Goal: Task Accomplishment & Management: Manage account settings

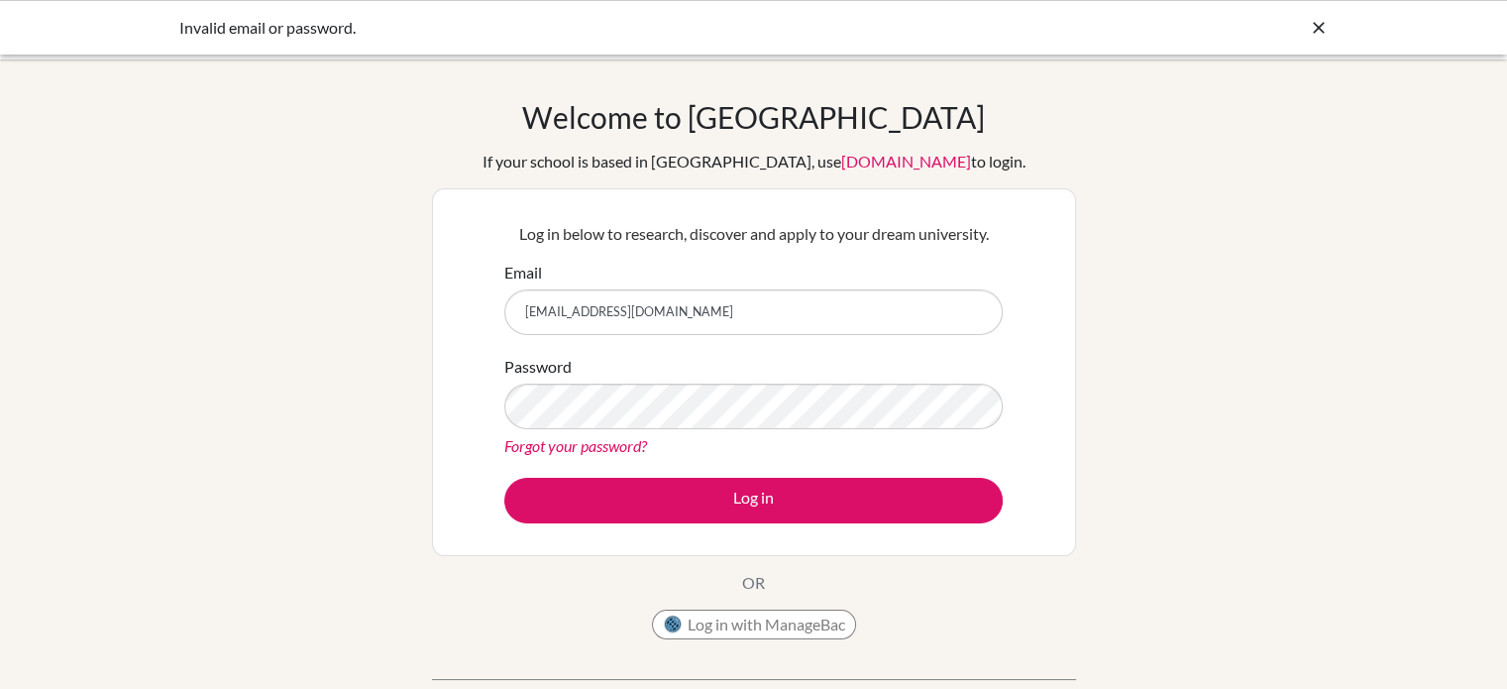
click at [551, 308] on input "0212021022@apis.ac.th" at bounding box center [753, 312] width 498 height 46
type input "[EMAIL_ADDRESS][DOMAIN_NAME]"
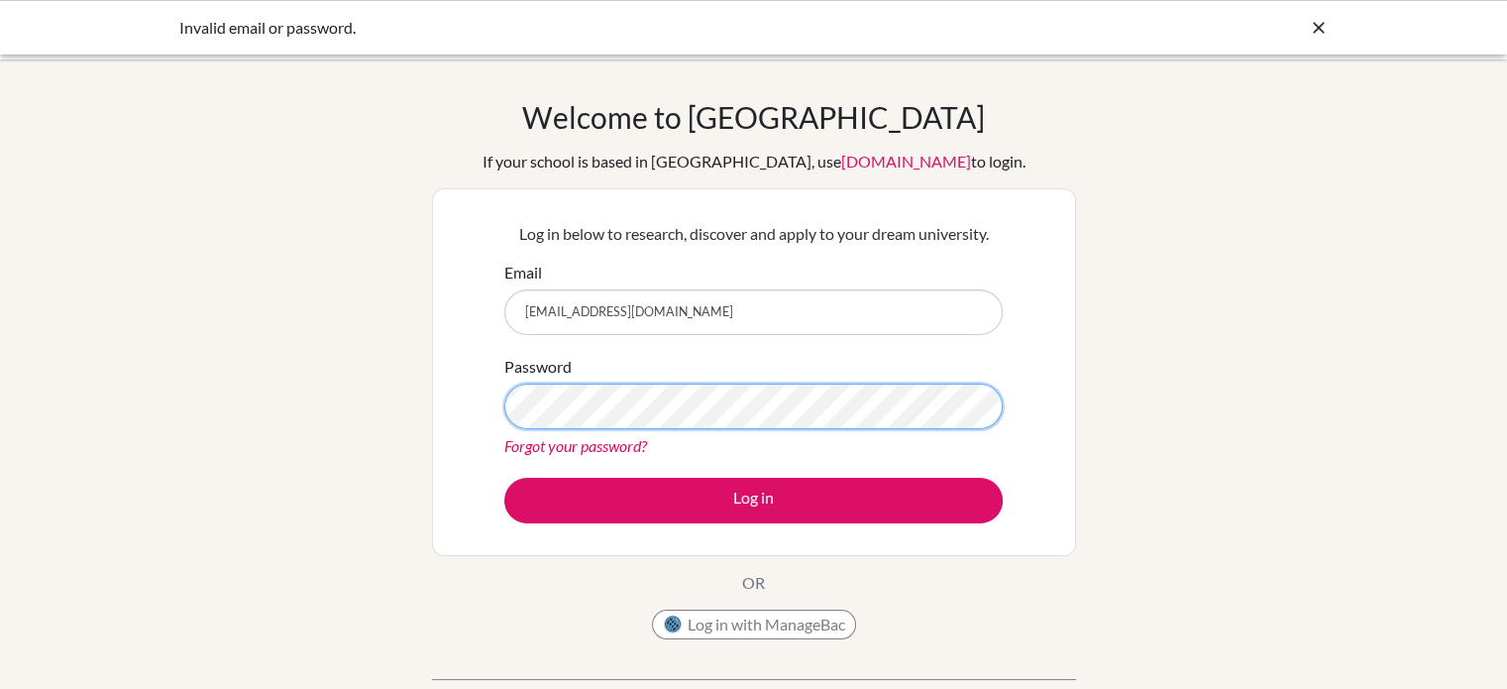
click at [504, 478] on button "Log in" at bounding box center [753, 501] width 498 height 46
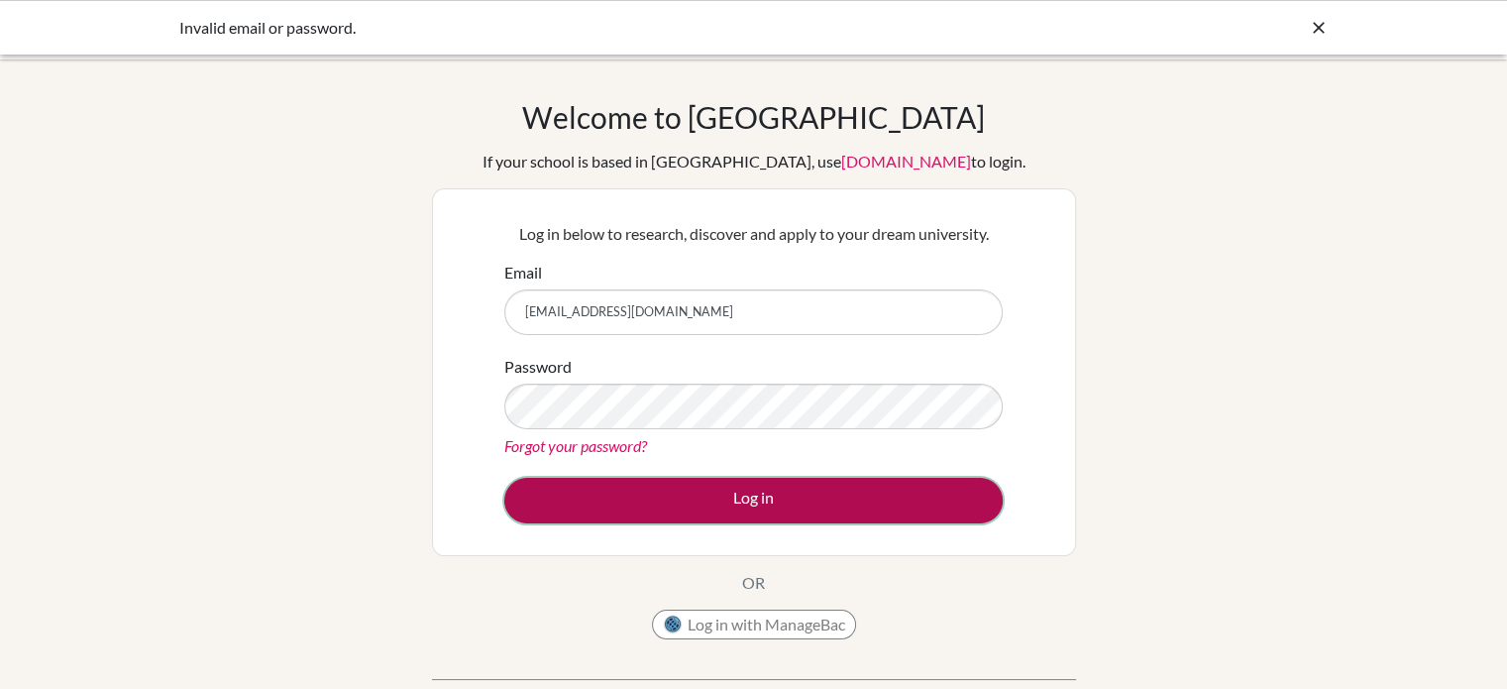
click at [630, 494] on button "Log in" at bounding box center [753, 501] width 498 height 46
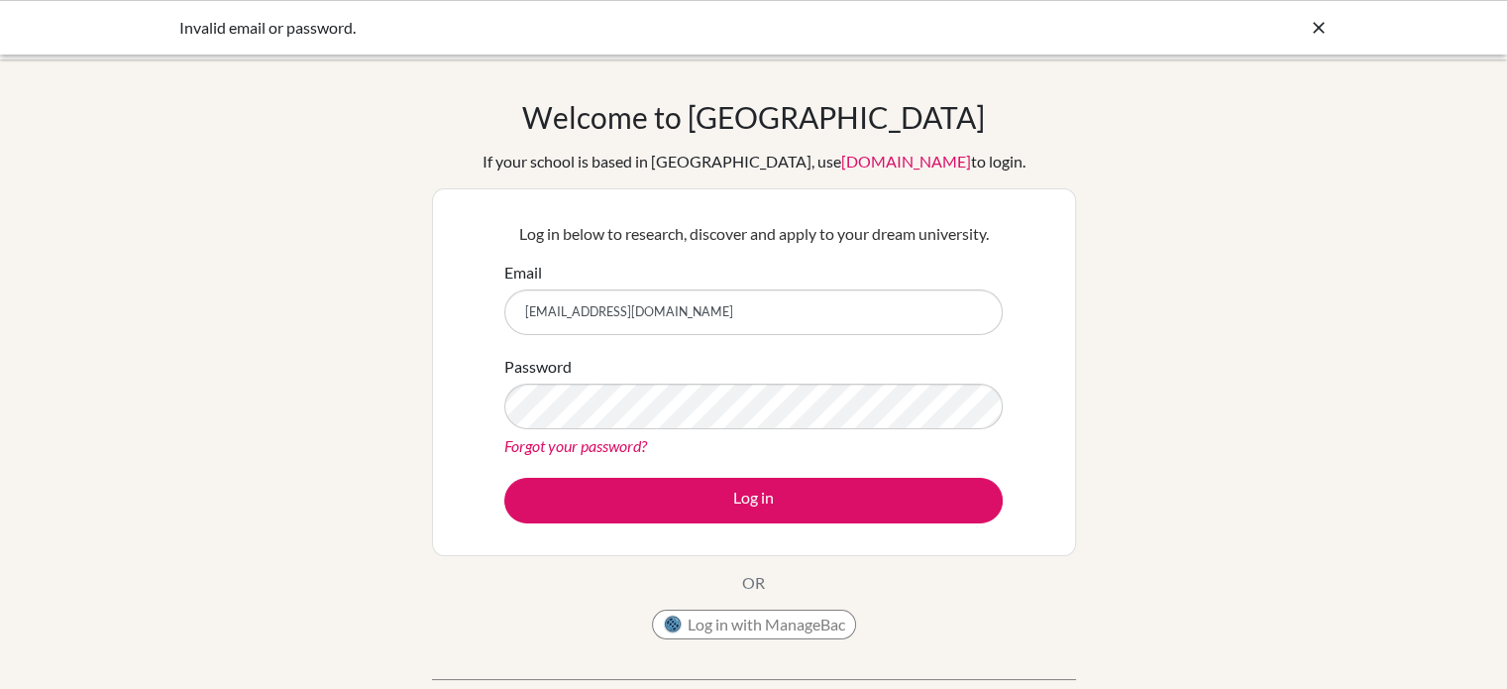
click at [576, 355] on div "Password Forgot your password?" at bounding box center [753, 406] width 498 height 103
click at [564, 377] on div "Password Forgot your password?" at bounding box center [753, 406] width 498 height 103
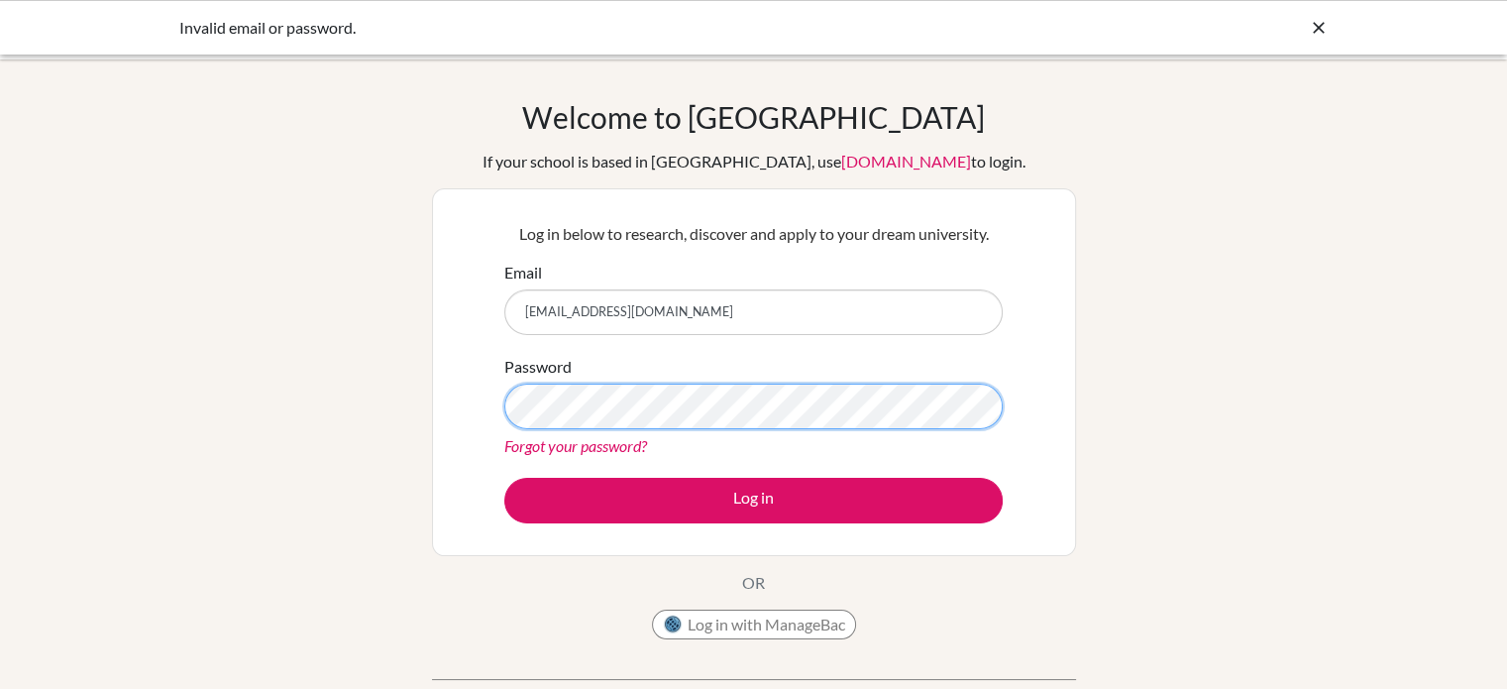
click at [504, 478] on button "Log in" at bounding box center [753, 501] width 498 height 46
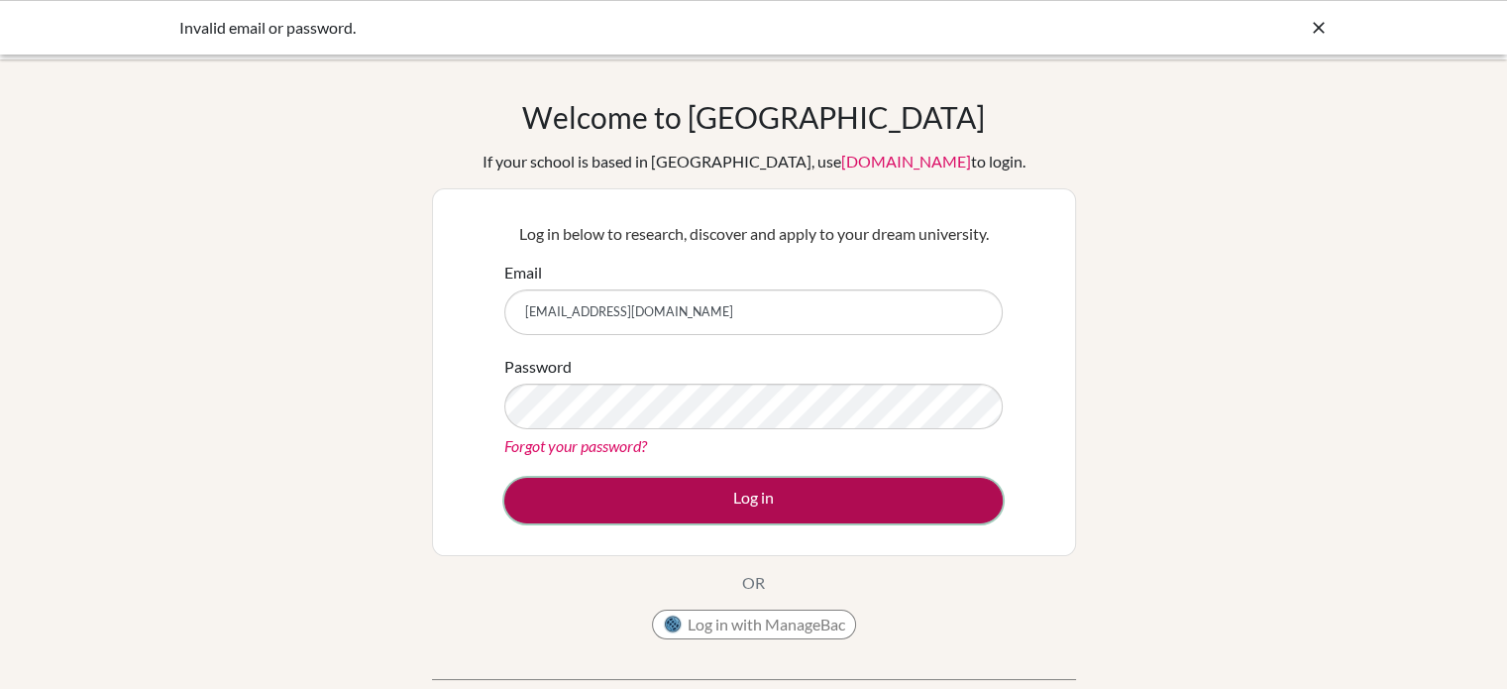
click at [594, 518] on button "Log in" at bounding box center [753, 501] width 498 height 46
click at [701, 499] on button "Log in" at bounding box center [753, 501] width 498 height 46
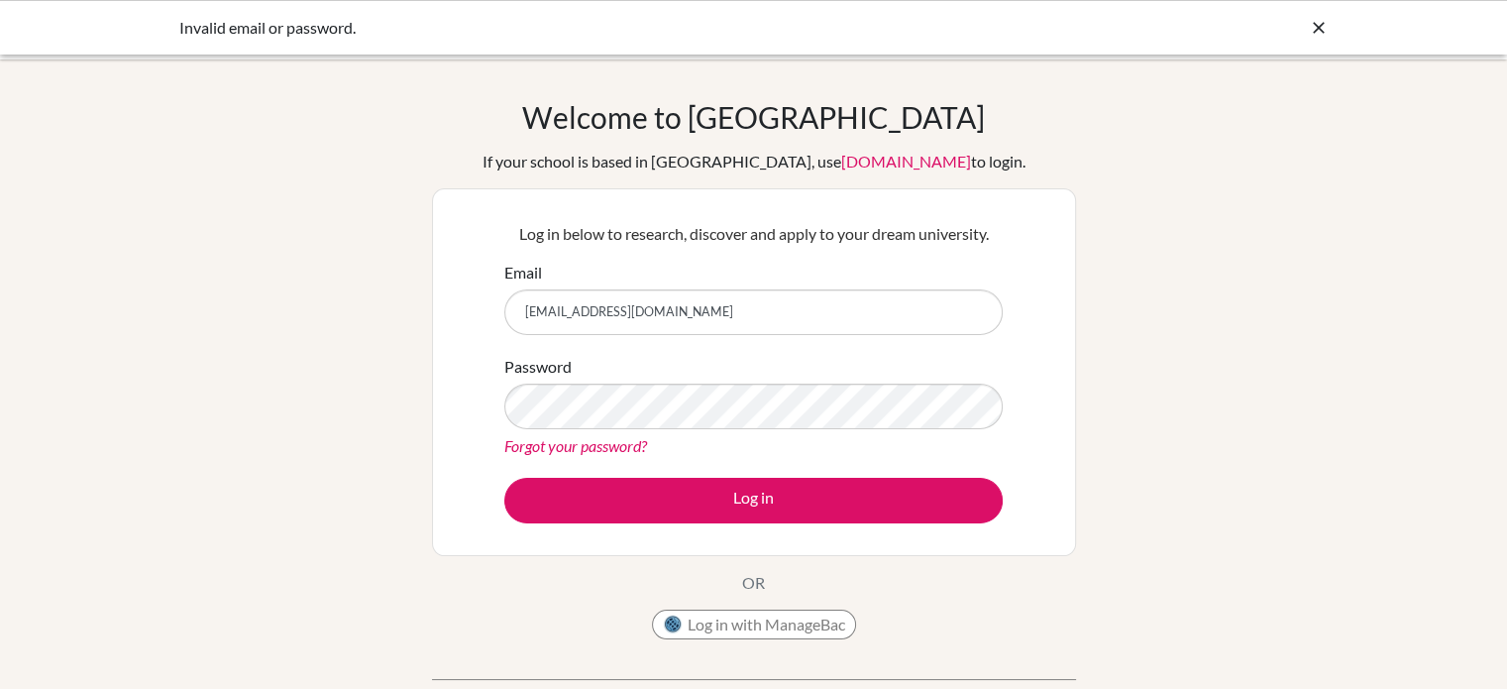
click at [1325, 26] on icon at bounding box center [1319, 28] width 20 height 20
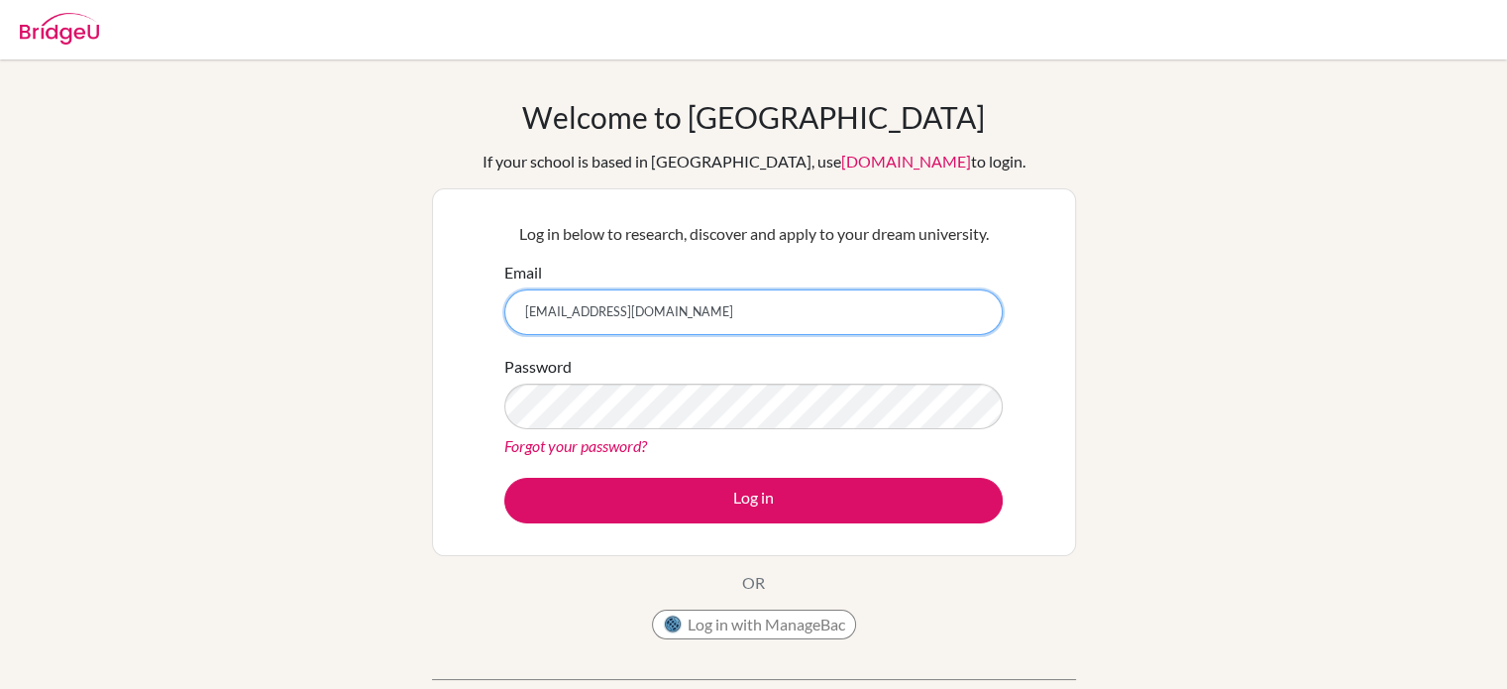
click at [523, 310] on input "[EMAIL_ADDRESS][DOMAIN_NAME]" at bounding box center [753, 312] width 498 height 46
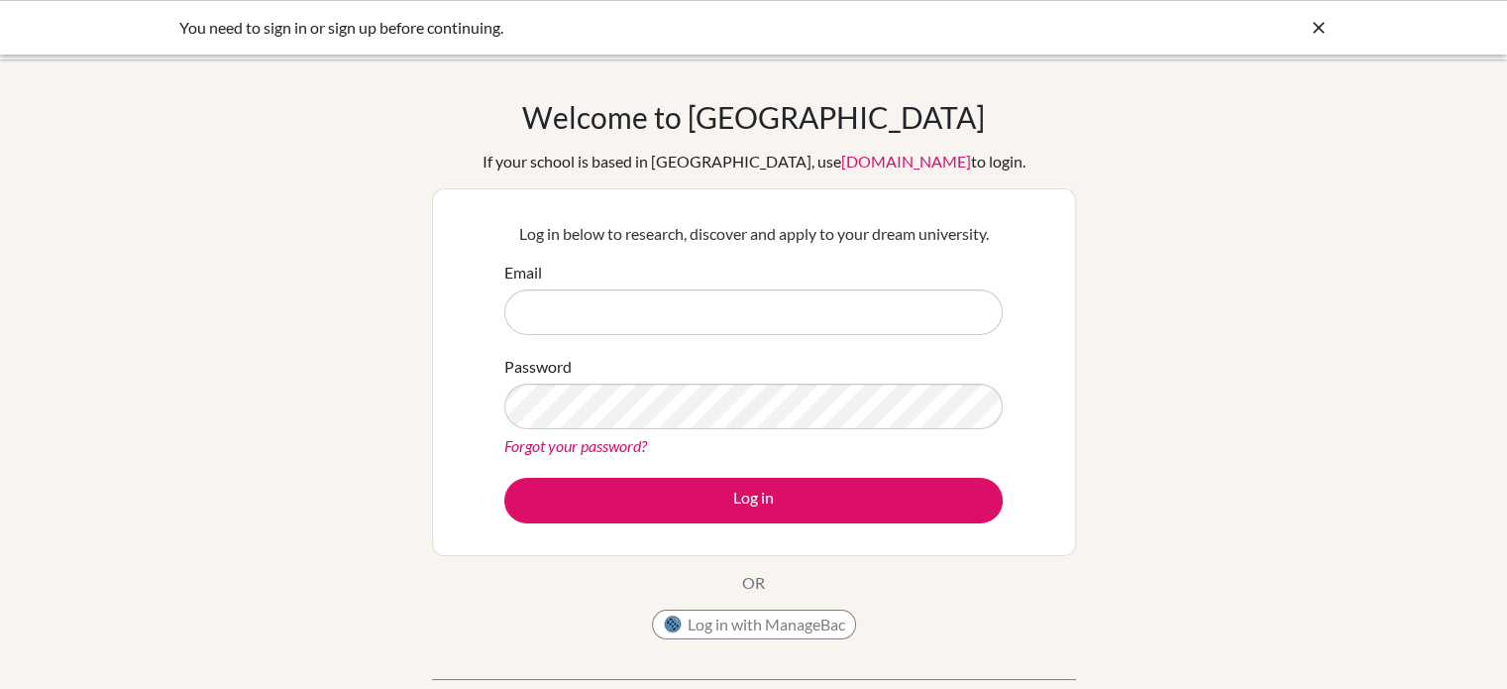
click at [1114, 455] on div "Welcome to [GEOGRAPHIC_DATA] If your school is based in [GEOGRAPHIC_DATA], use …" at bounding box center [753, 423] width 1507 height 648
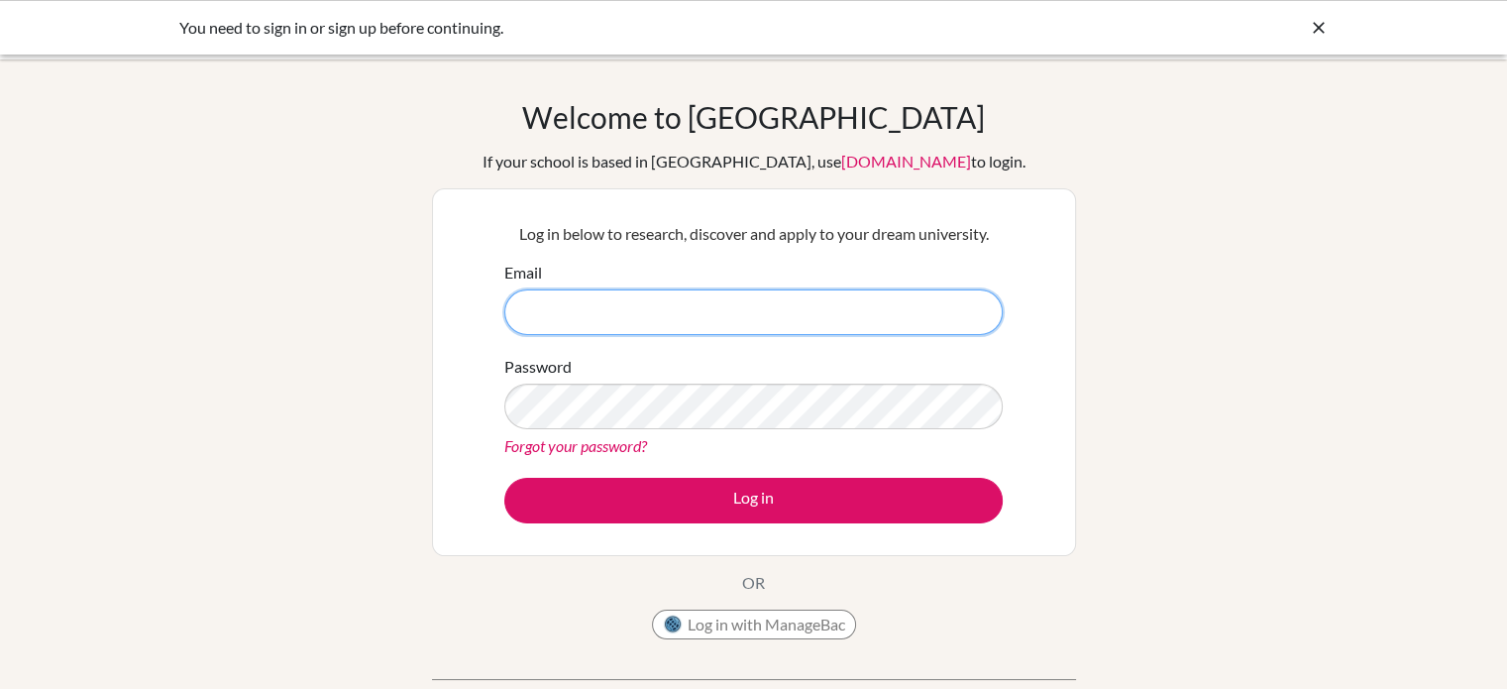
click at [909, 311] on input "Email" at bounding box center [753, 312] width 498 height 46
type input "[EMAIL_ADDRESS][DOMAIN_NAME]"
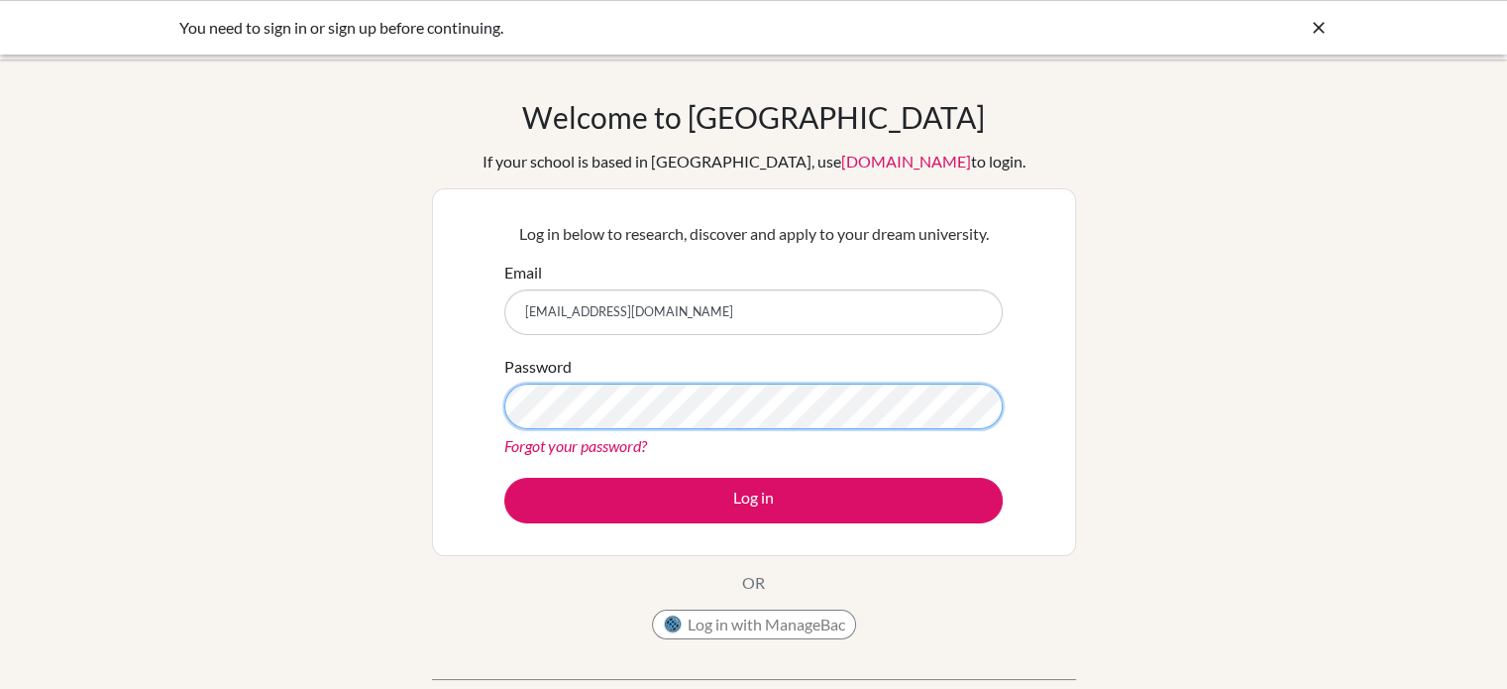
click at [504, 478] on button "Log in" at bounding box center [753, 501] width 498 height 46
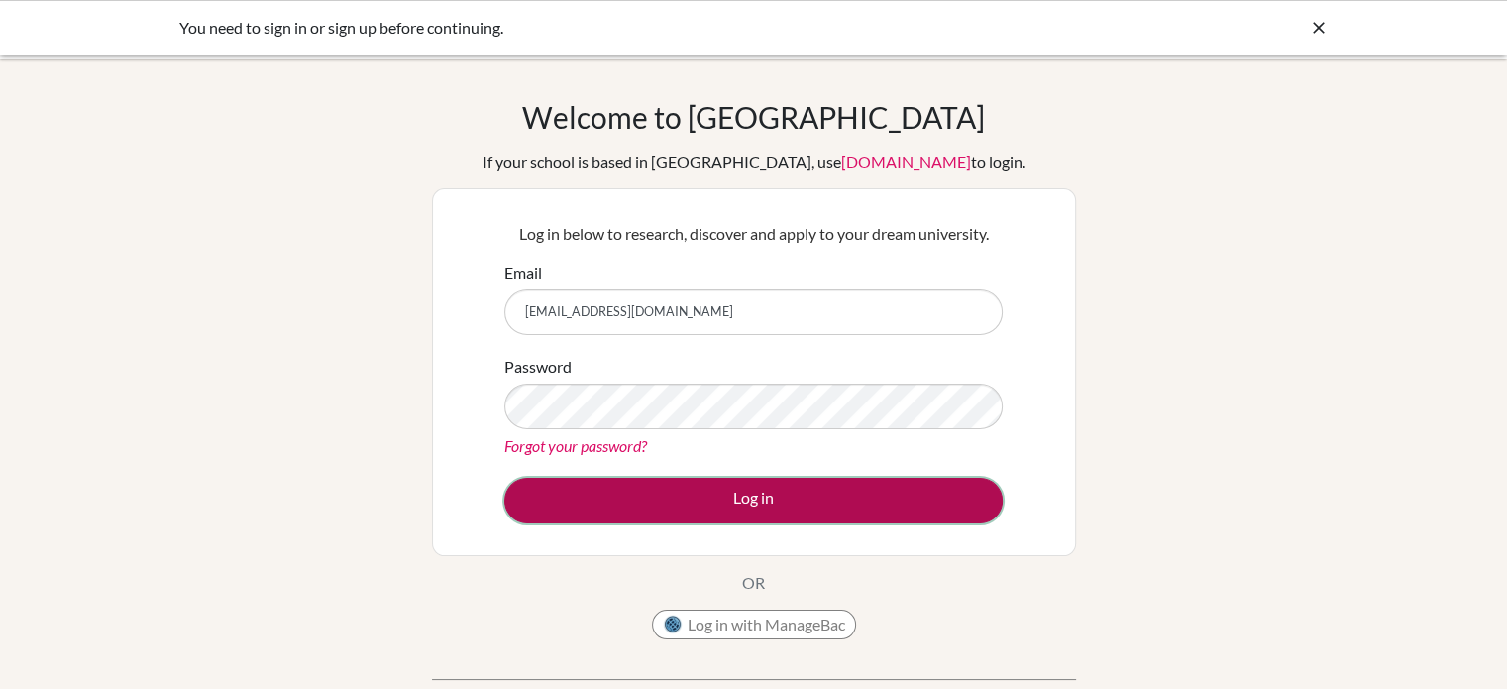
click at [674, 516] on button "Log in" at bounding box center [753, 501] width 498 height 46
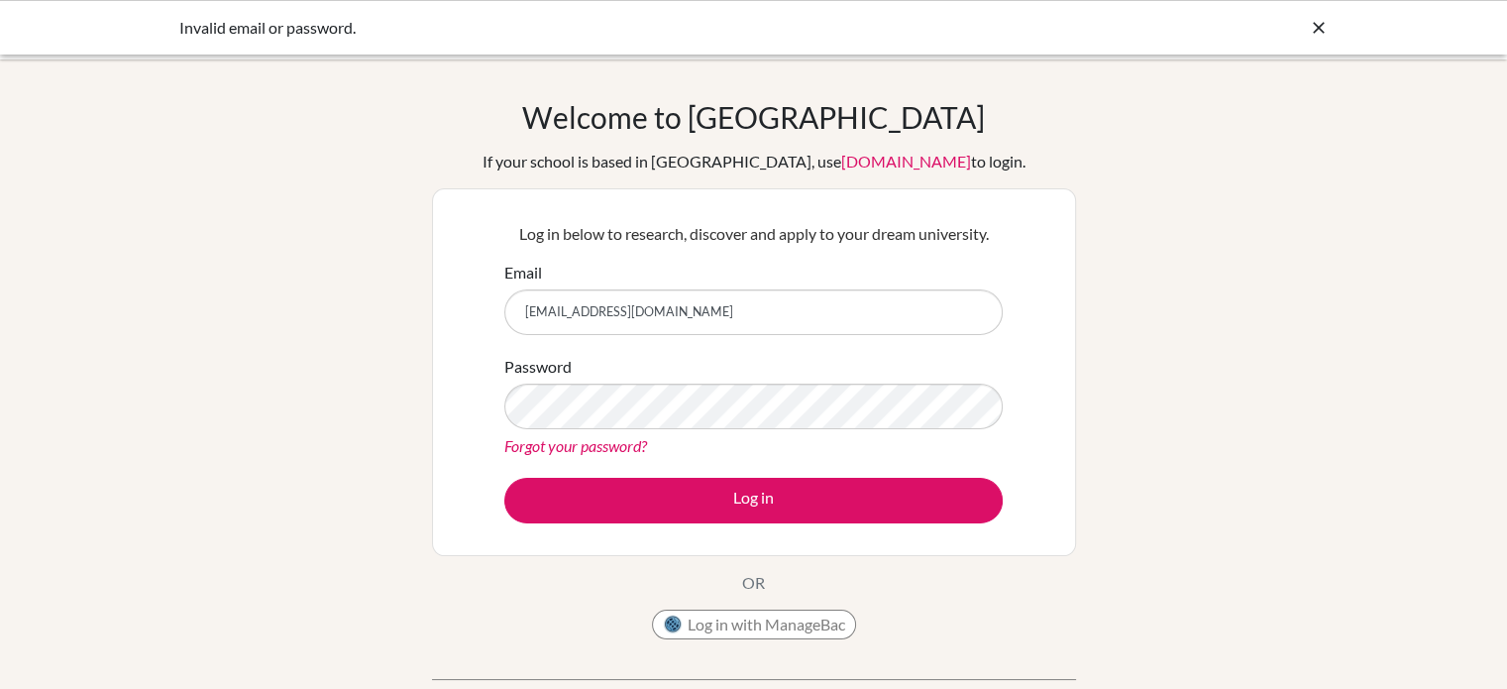
click at [761, 169] on div "If your school is based in China, use app.bridge-u.com.cn to login." at bounding box center [754, 162] width 543 height 24
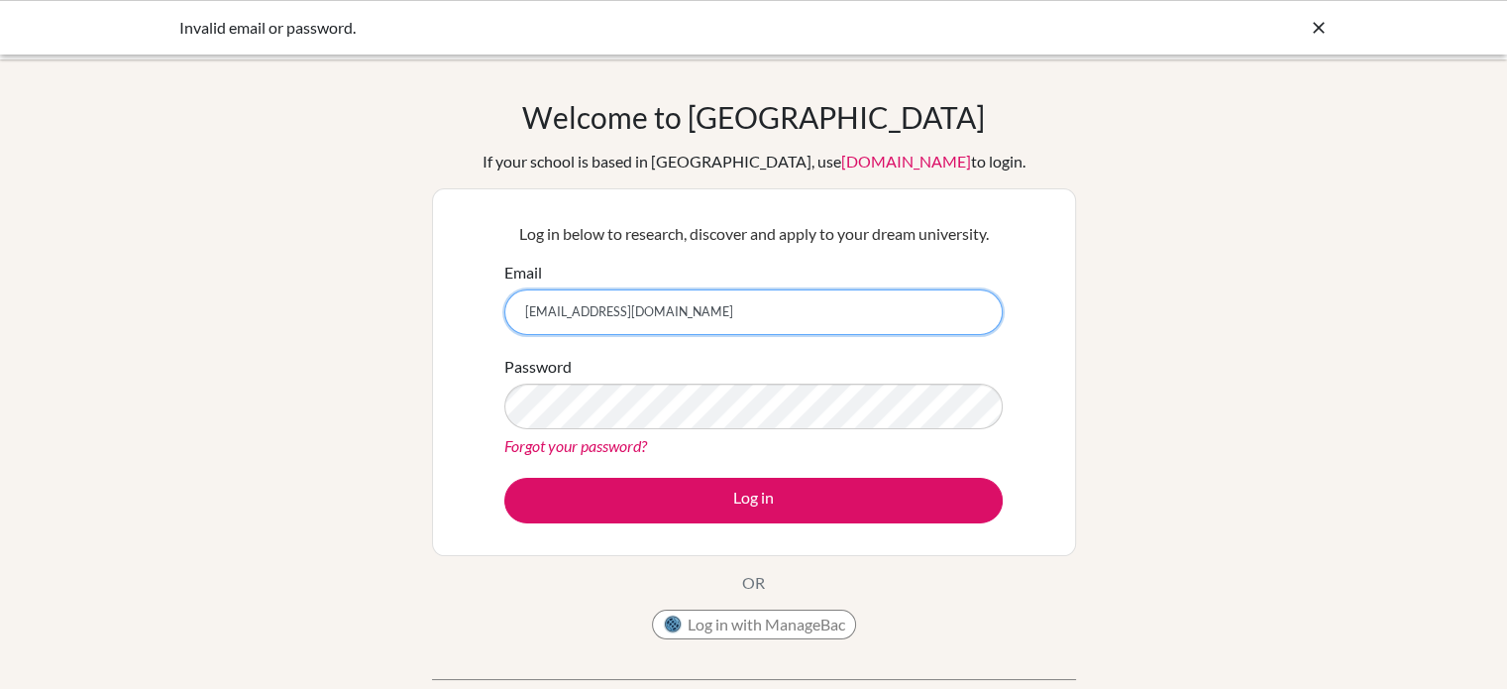
click at [732, 297] on input "0212021022@apis.ac.th" at bounding box center [753, 312] width 498 height 46
type input "0"
type input "[EMAIL_ADDRESS][DOMAIN_NAME]"
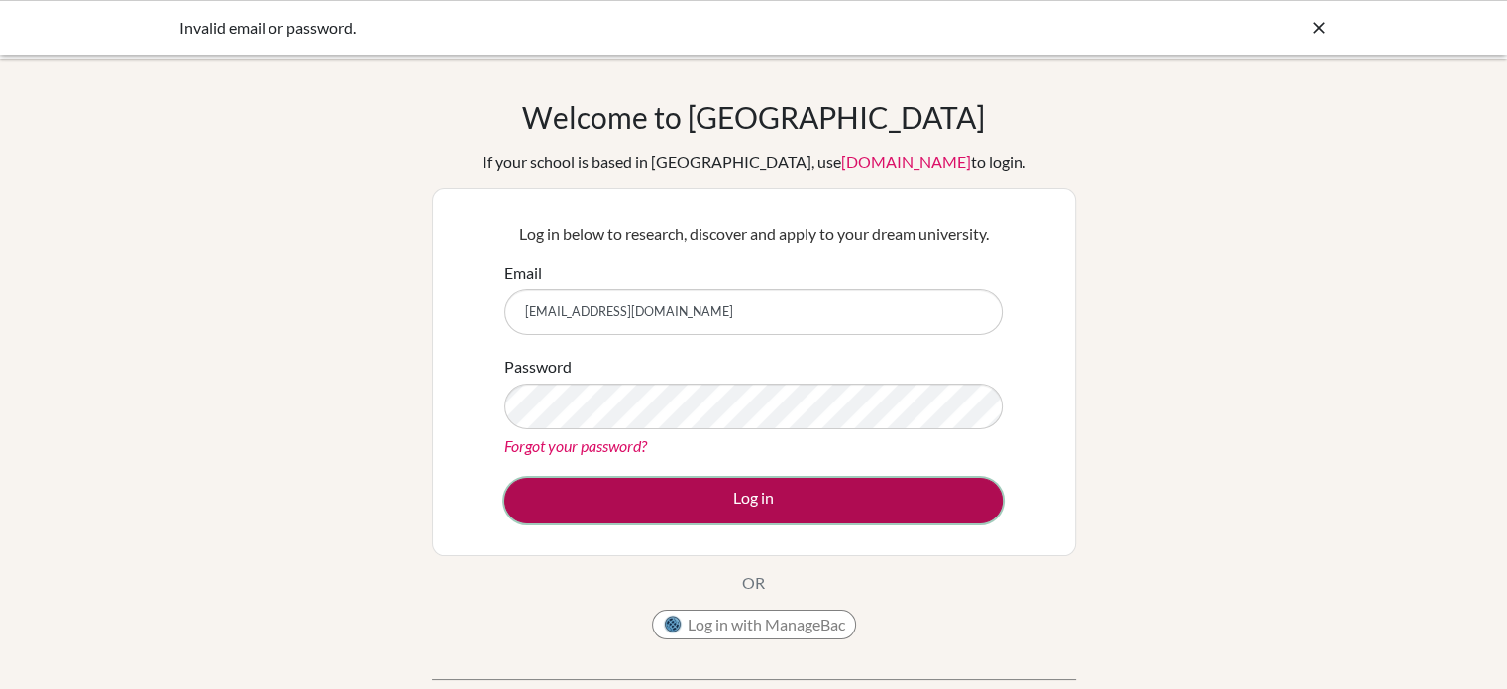
click at [678, 505] on button "Log in" at bounding box center [753, 501] width 498 height 46
